Goal: Task Accomplishment & Management: Manage account settings

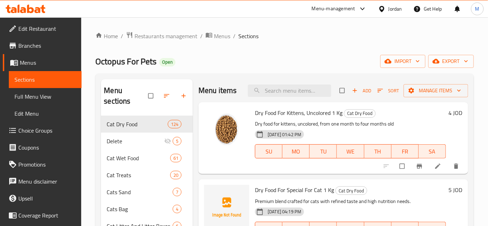
scroll to position [32, 0]
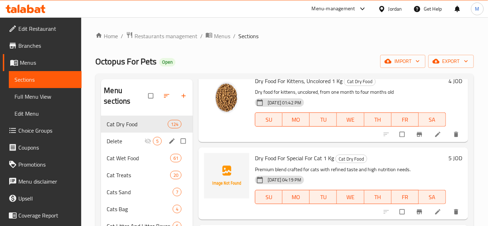
click at [183, 142] on input "Menu sections" at bounding box center [184, 140] width 15 height 13
checkbox input "true"
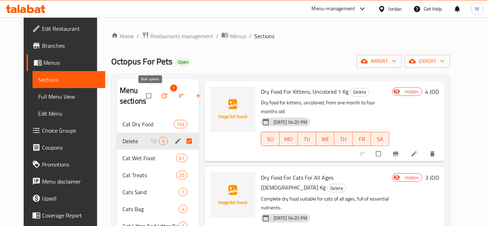
click at [161, 98] on span "button" at bounding box center [165, 95] width 8 height 7
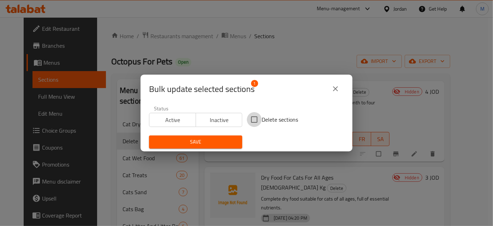
click at [253, 120] on input "Delete sections" at bounding box center [254, 119] width 15 height 15
checkbox input "true"
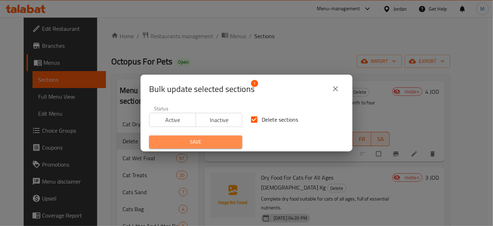
click at [206, 136] on button "Save" at bounding box center [195, 141] width 93 height 13
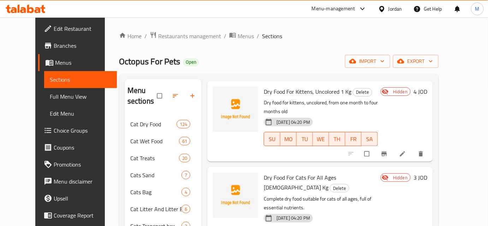
click at [27, 10] on icon at bounding box center [30, 9] width 7 height 8
